Goal: Transaction & Acquisition: Purchase product/service

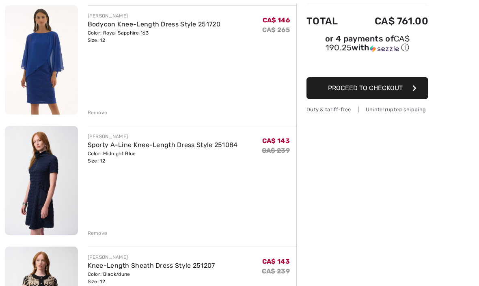
scroll to position [101, 0]
click at [100, 110] on div "Remove" at bounding box center [98, 112] width 20 height 7
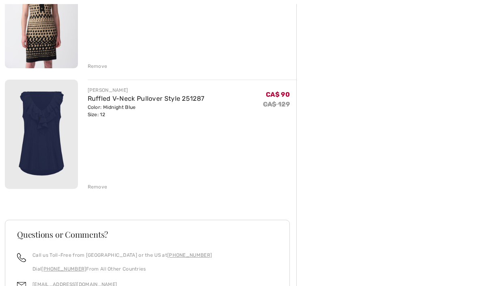
scroll to position [299, 0]
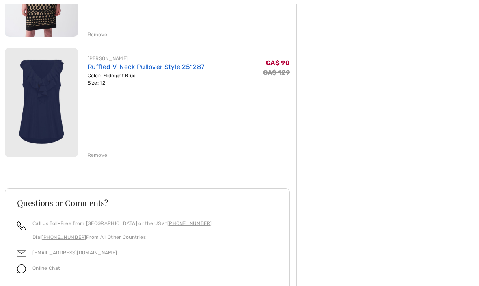
click at [108, 65] on link "Ruffled V-Neck Pullover Style 251287" at bounding box center [146, 67] width 117 height 8
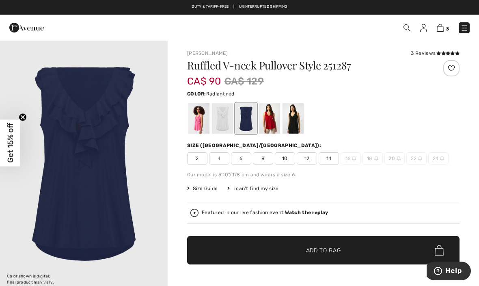
click at [268, 128] on div at bounding box center [269, 118] width 21 height 30
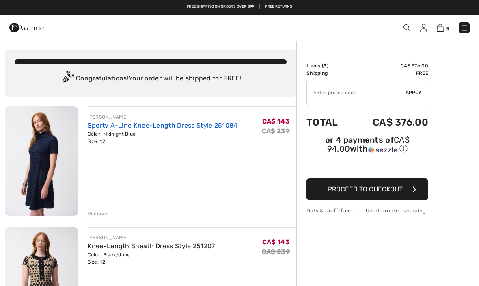
click at [104, 128] on link "Sporty A-Line Knee-Length Dress Style 251084" at bounding box center [163, 125] width 150 height 8
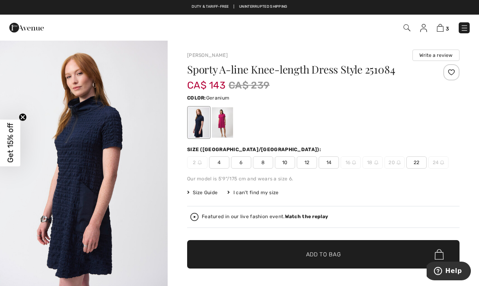
click at [226, 124] on div at bounding box center [222, 122] width 21 height 30
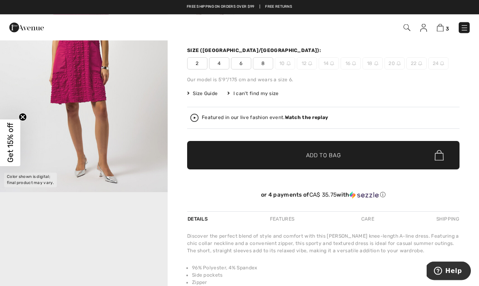
scroll to position [99, 0]
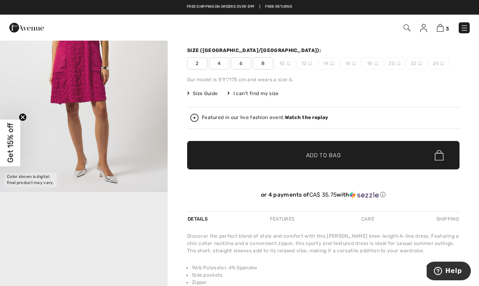
click at [197, 96] on span "Size Guide" at bounding box center [202, 93] width 30 height 7
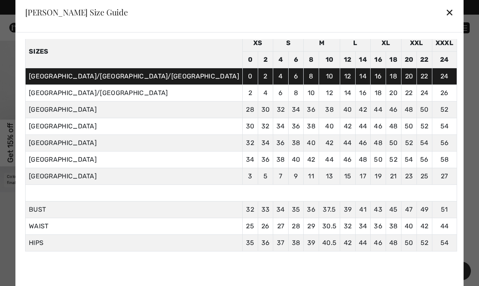
scroll to position [35, 0]
click at [445, 21] on div "✕" at bounding box center [449, 12] width 9 height 17
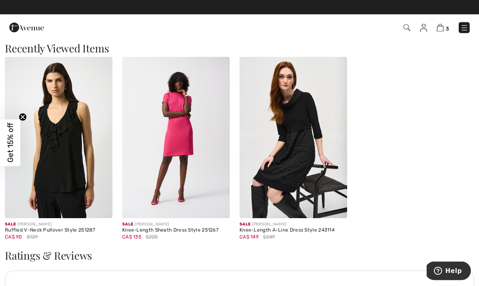
scroll to position [892, 0]
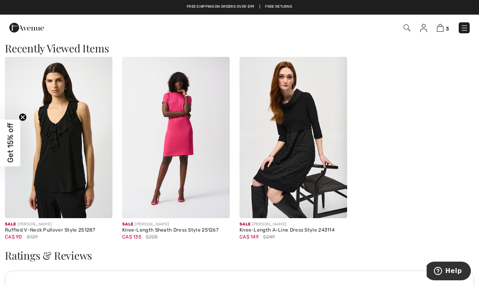
click at [312, 179] on img at bounding box center [293, 137] width 108 height 161
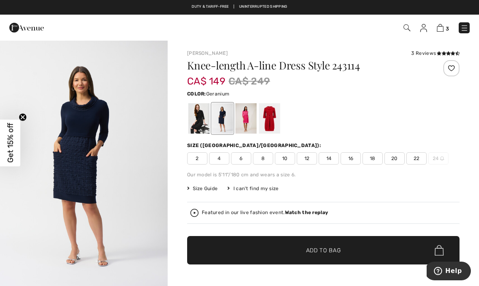
click at [248, 124] on div at bounding box center [245, 118] width 21 height 30
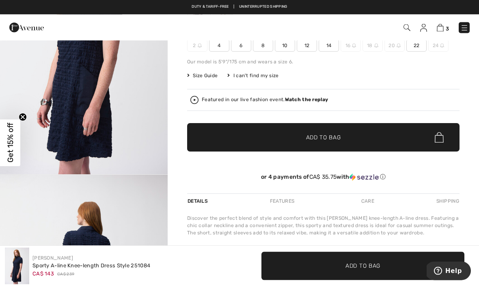
scroll to position [104, 0]
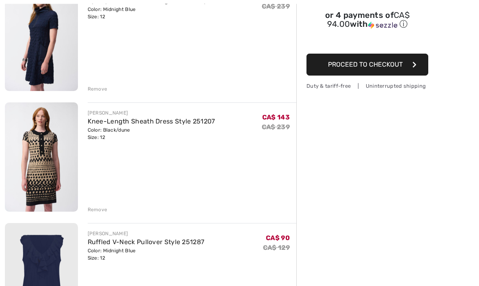
scroll to position [125, 0]
click at [105, 125] on link "Knee-Length Sheath Dress Style 251207" at bounding box center [151, 121] width 127 height 8
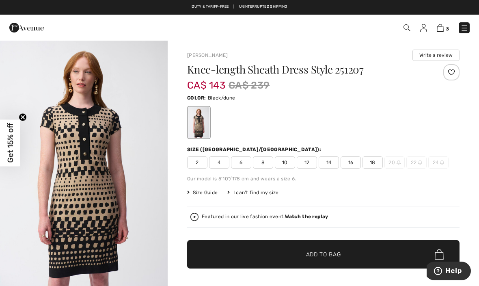
click at [201, 196] on span "Size Guide" at bounding box center [202, 192] width 30 height 7
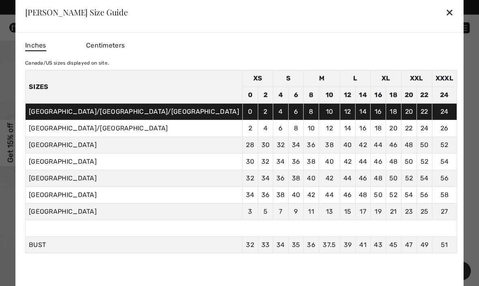
click at [445, 12] on div "✕" at bounding box center [449, 12] width 9 height 17
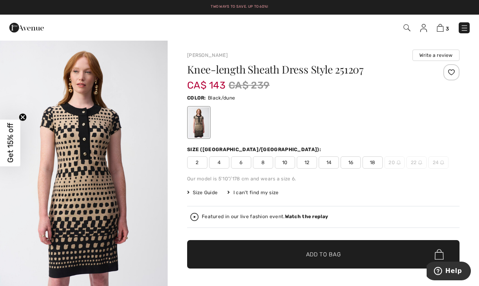
click at [326, 166] on span "14" at bounding box center [328, 162] width 20 height 12
click at [340, 256] on span "Add to Bag" at bounding box center [323, 254] width 35 height 9
click at [442, 28] on img at bounding box center [440, 28] width 7 height 8
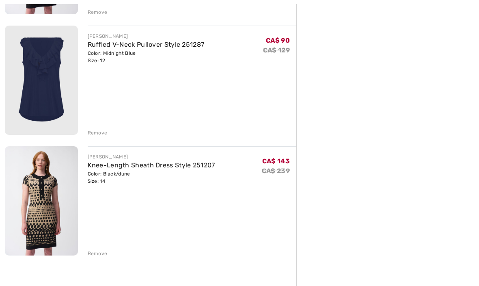
scroll to position [335, 0]
